Goal: Task Accomplishment & Management: Use online tool/utility

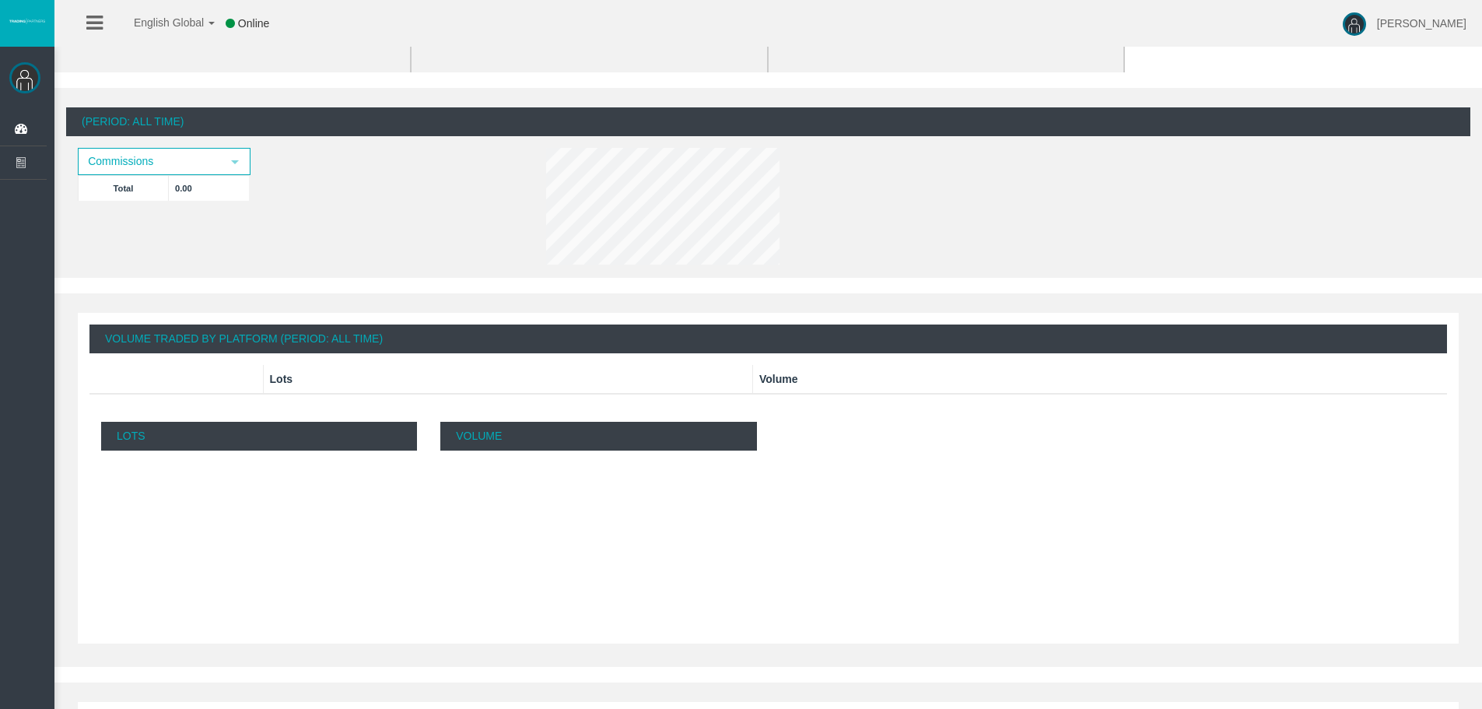
scroll to position [233, 0]
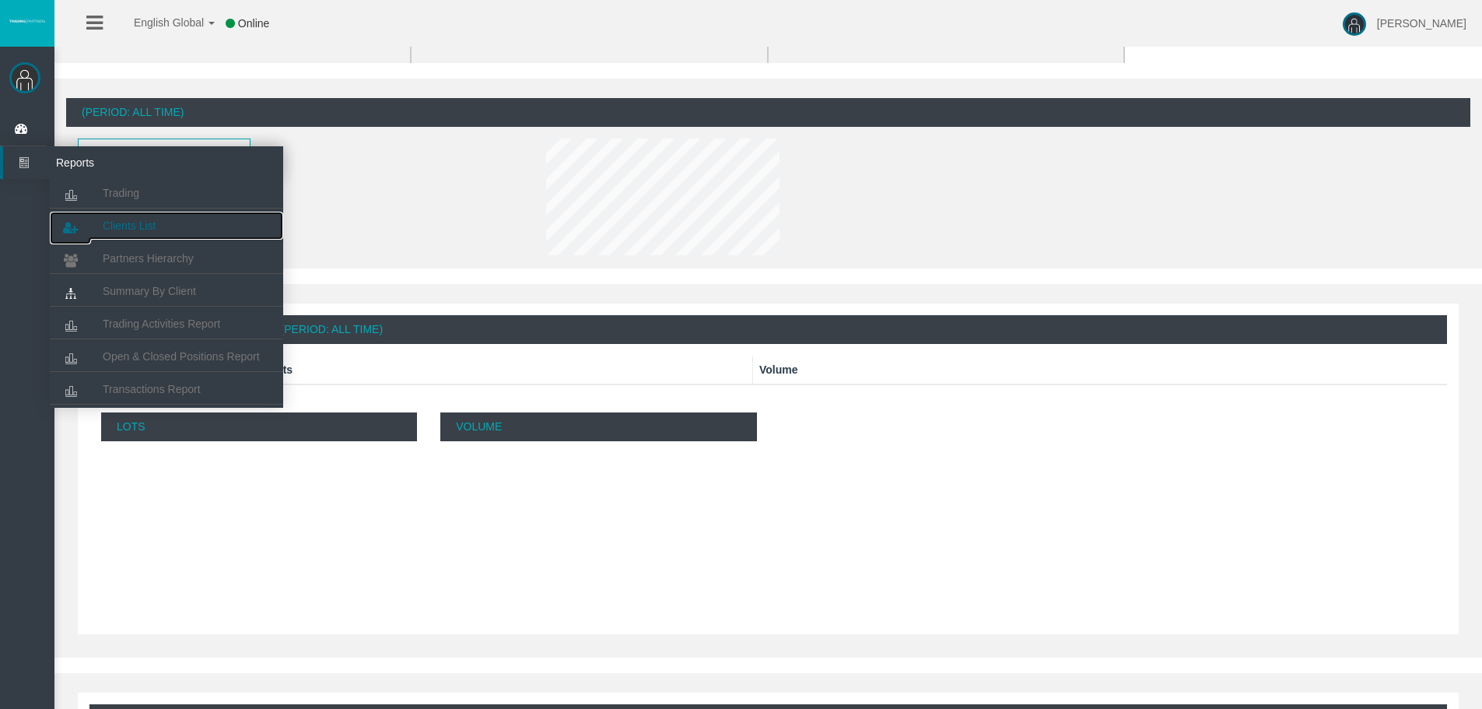
click at [159, 223] on link "Clients List" at bounding box center [166, 226] width 233 height 28
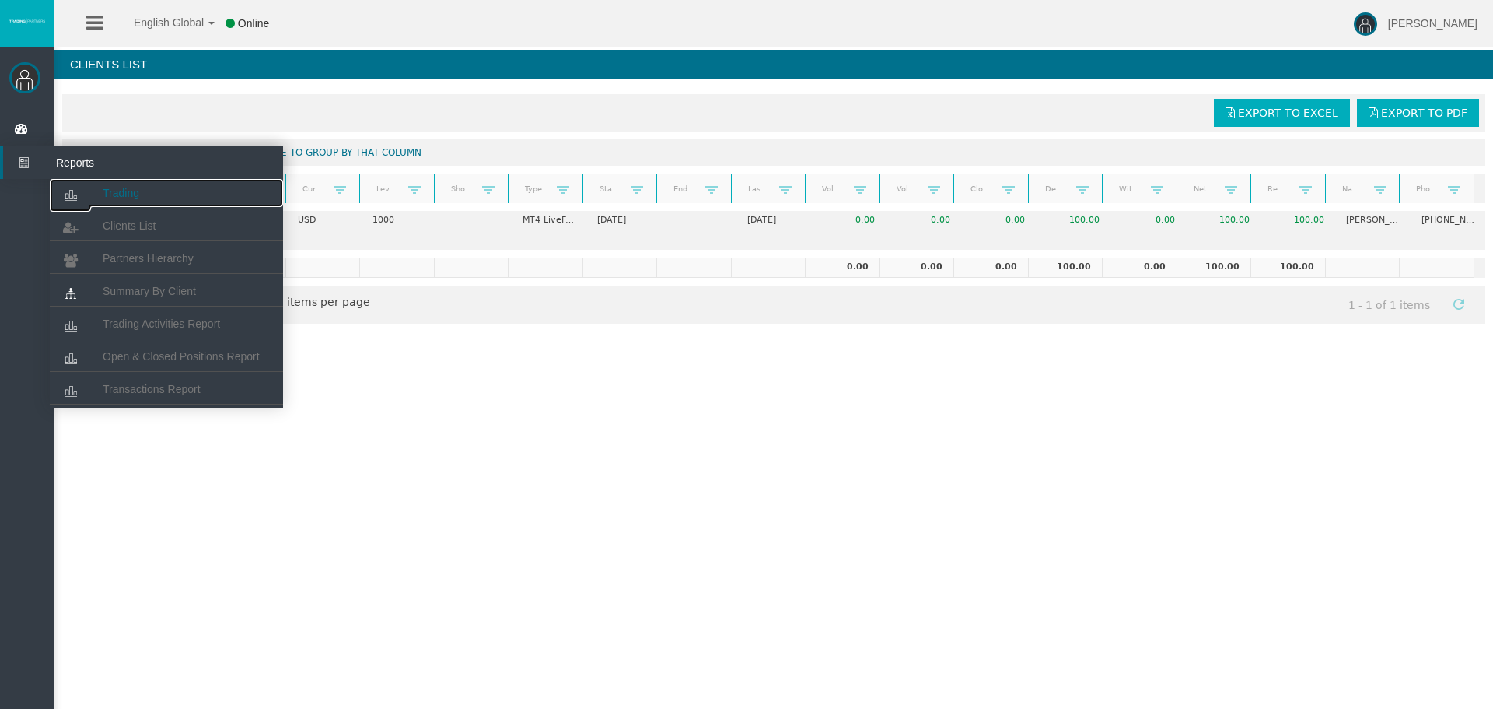
click at [118, 198] on span "Trading" at bounding box center [121, 193] width 37 height 12
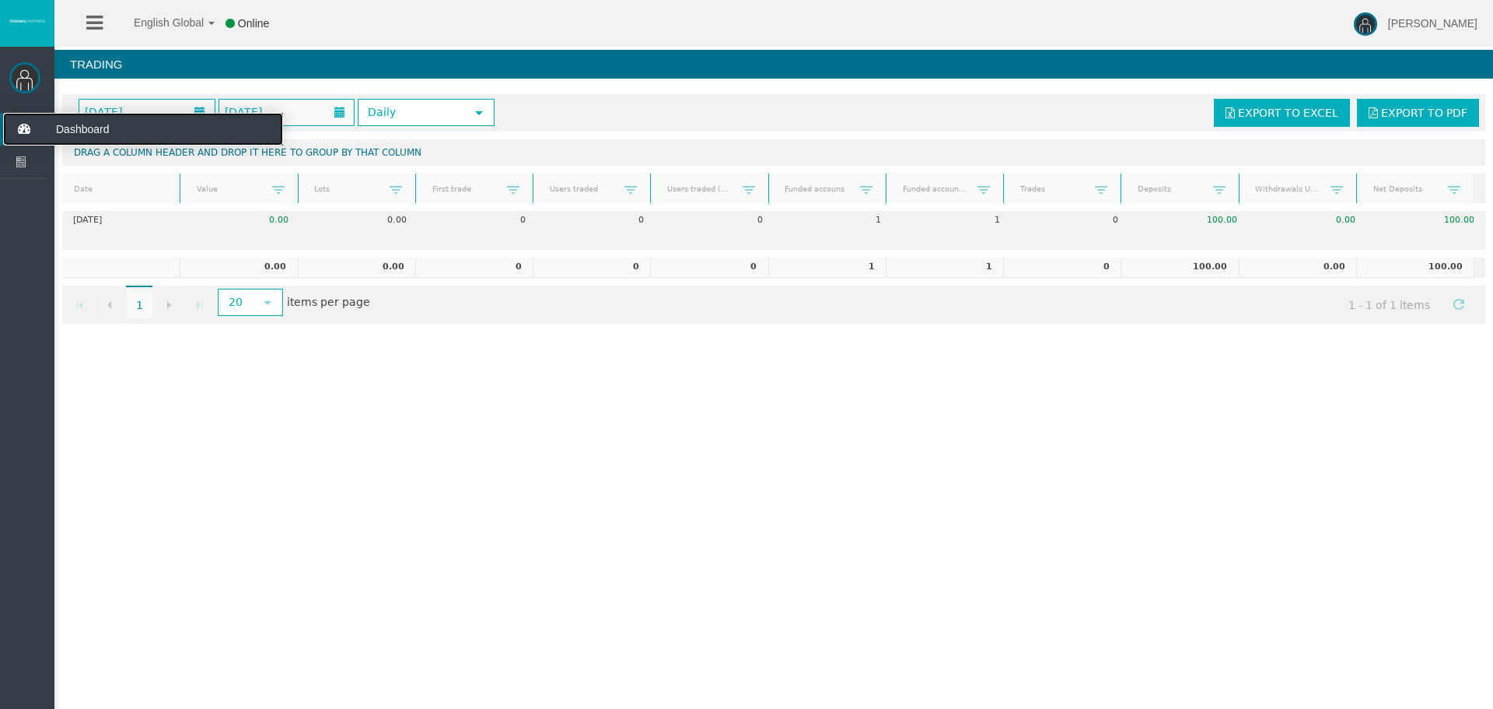
click at [37, 134] on icon at bounding box center [23, 129] width 41 height 33
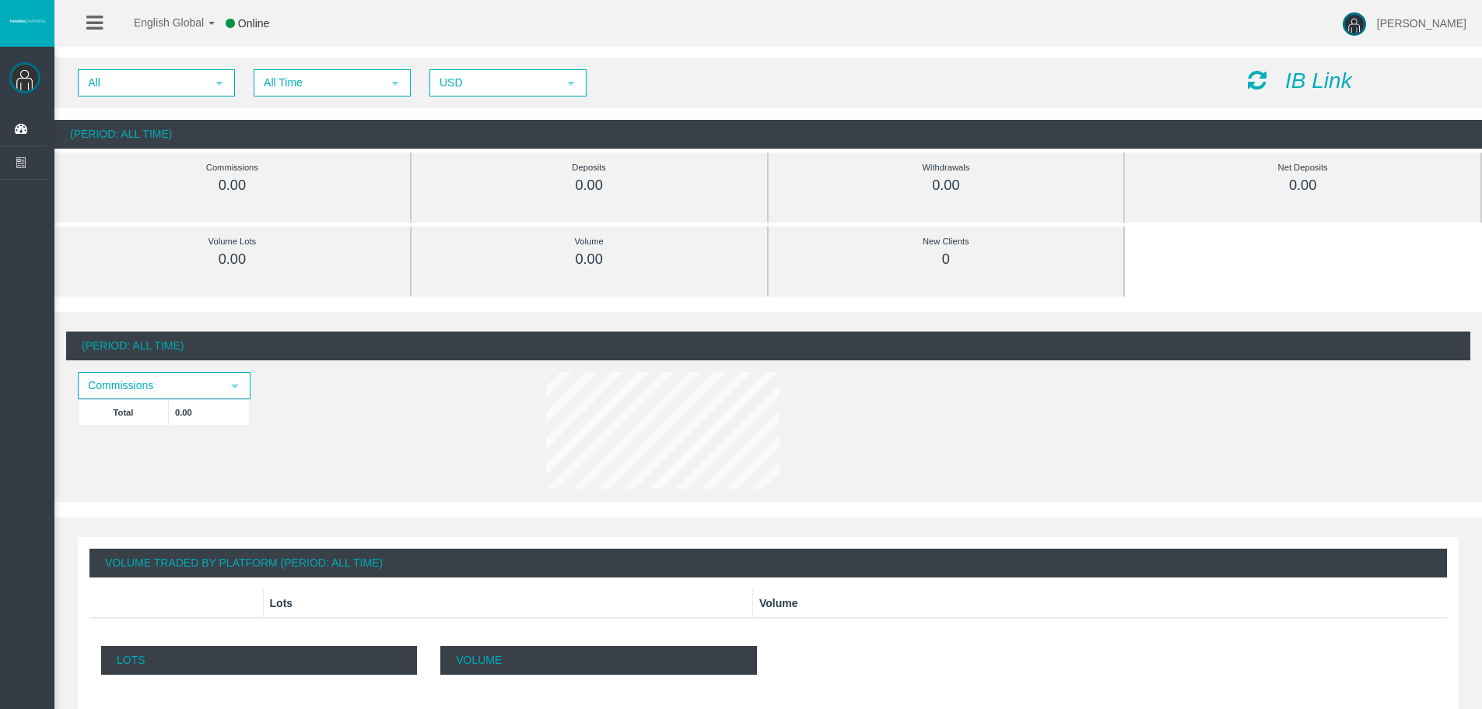
click at [1286, 273] on div "[PERSON_NAME] Dashboard Reports Trading Clients List" at bounding box center [754, 634] width 1454 height 1268
click at [465, 82] on span "USD" at bounding box center [494, 83] width 126 height 24
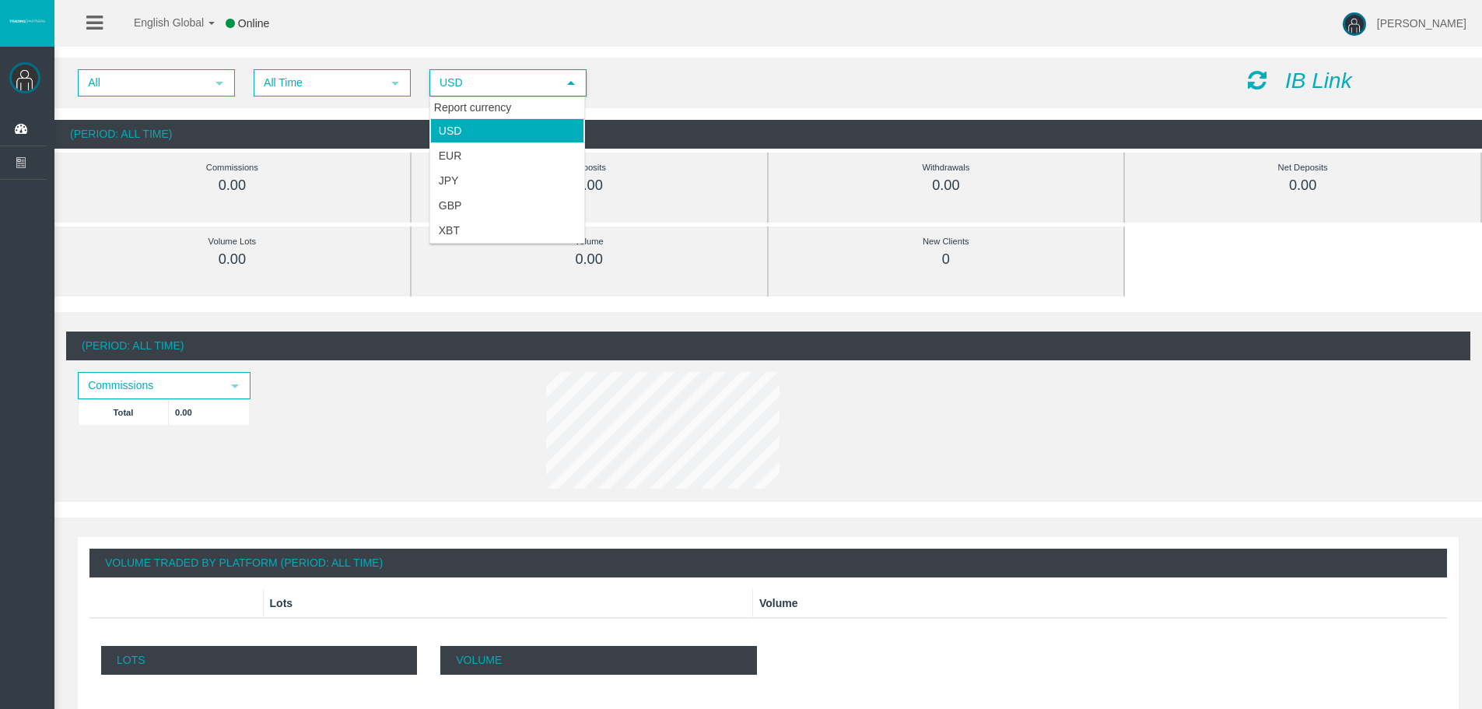
click at [465, 82] on span "USD" at bounding box center [494, 83] width 126 height 24
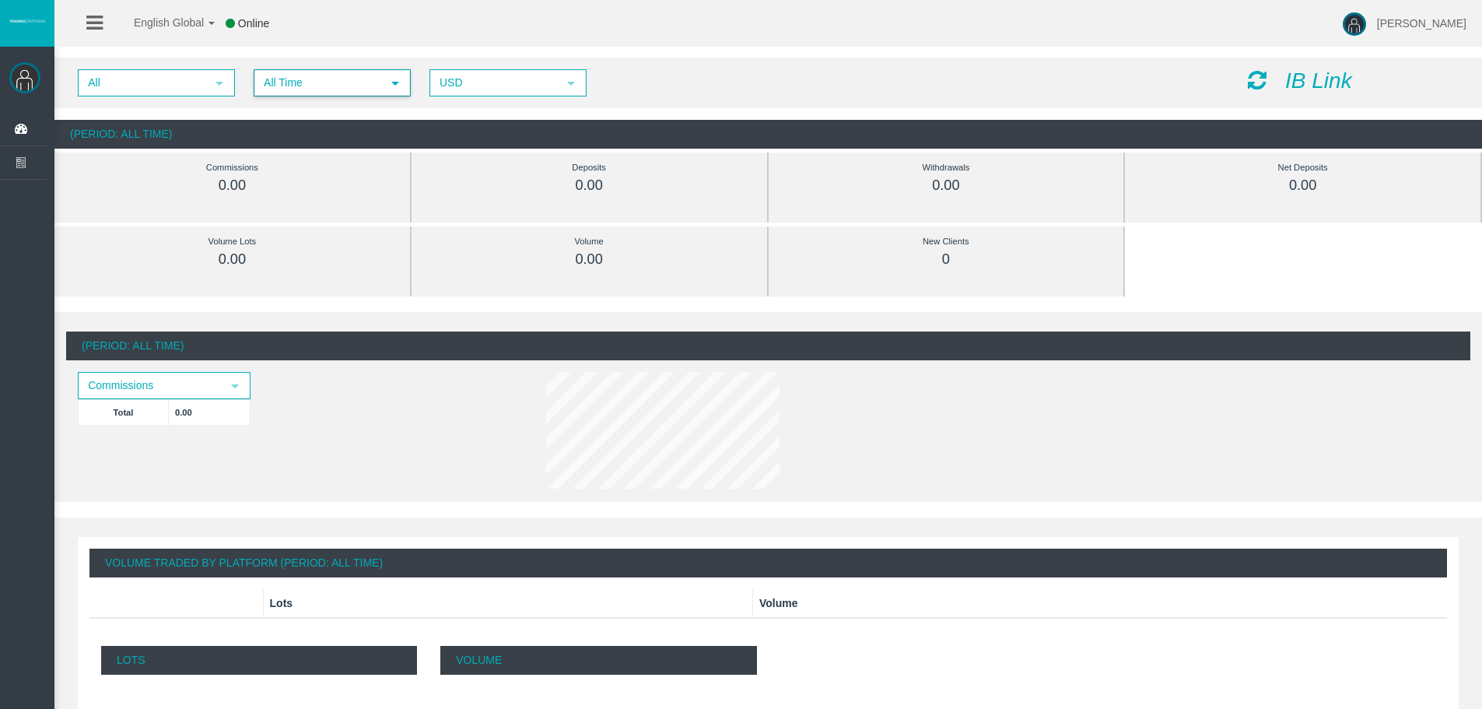
click at [387, 79] on span "select" at bounding box center [395, 83] width 28 height 24
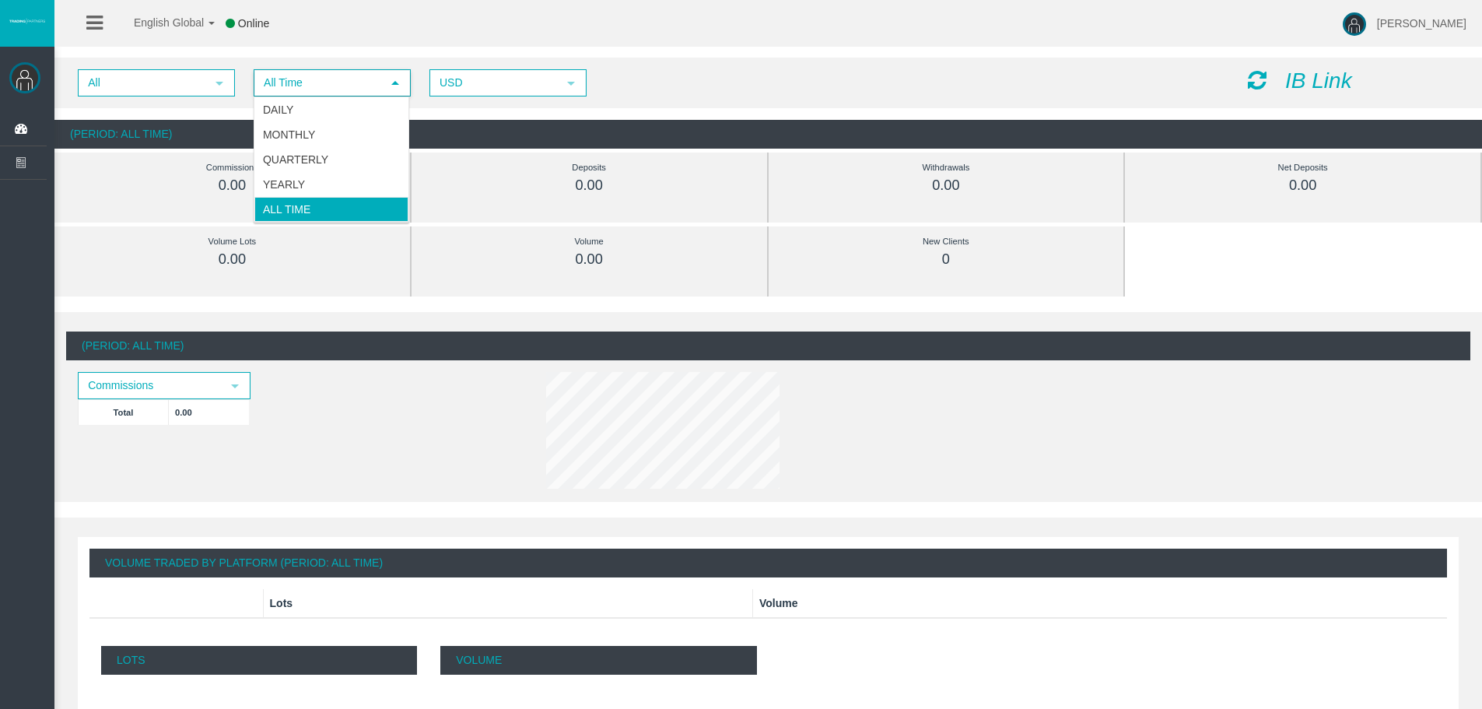
click at [387, 79] on span "select" at bounding box center [395, 83] width 28 height 25
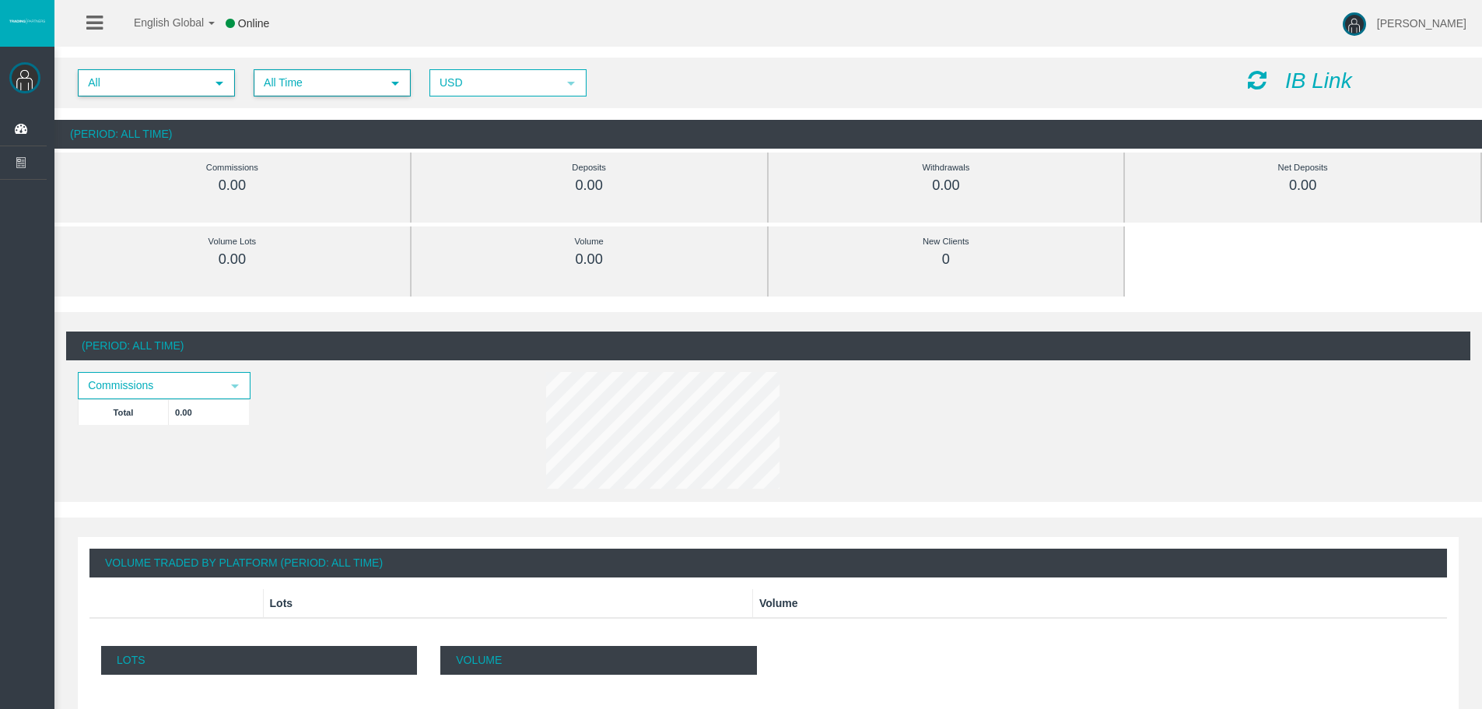
click at [208, 82] on span "select" at bounding box center [219, 83] width 28 height 24
click at [195, 128] on li "IBhguth" at bounding box center [156, 130] width 154 height 25
